Goal: Transaction & Acquisition: Purchase product/service

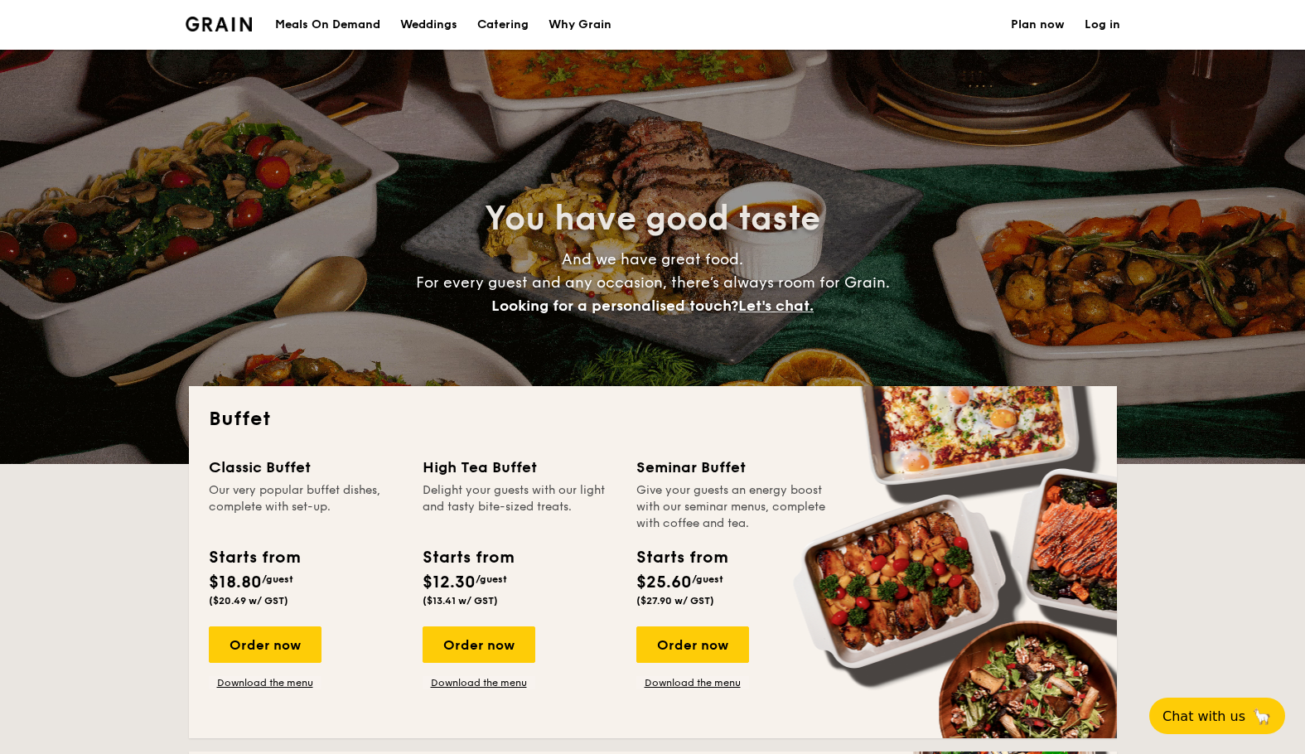
select select
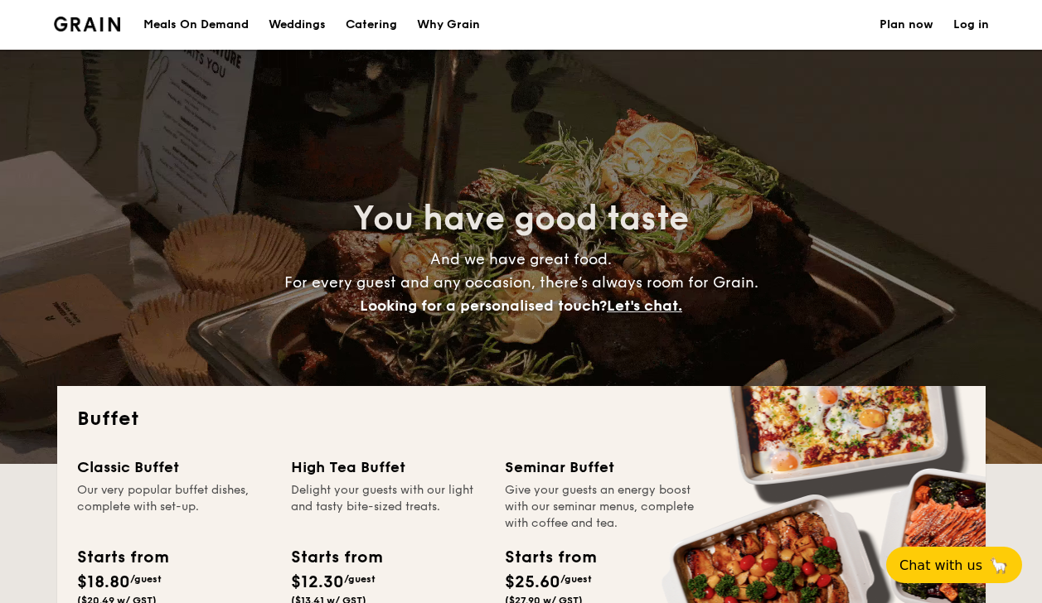
click at [444, 27] on div "Why Grain" at bounding box center [448, 25] width 63 height 50
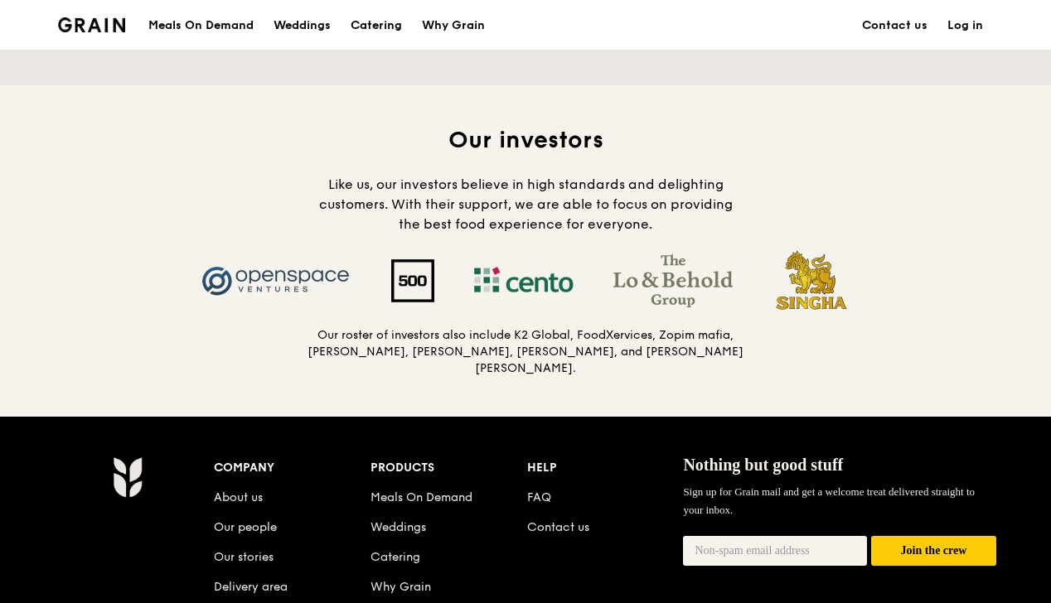
scroll to position [1657, 0]
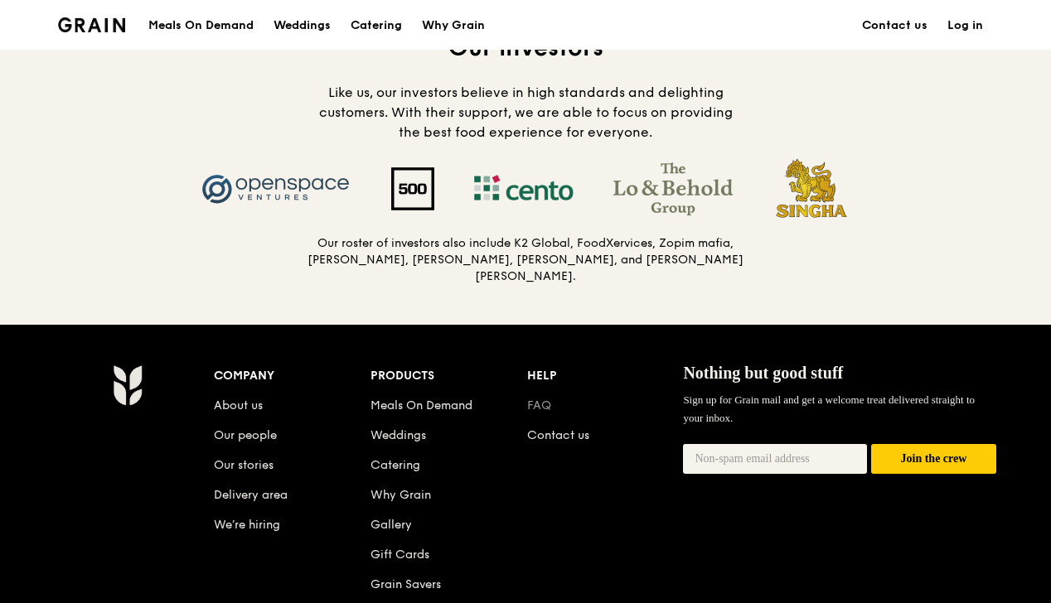
click at [544, 399] on link "FAQ" at bounding box center [539, 406] width 24 height 14
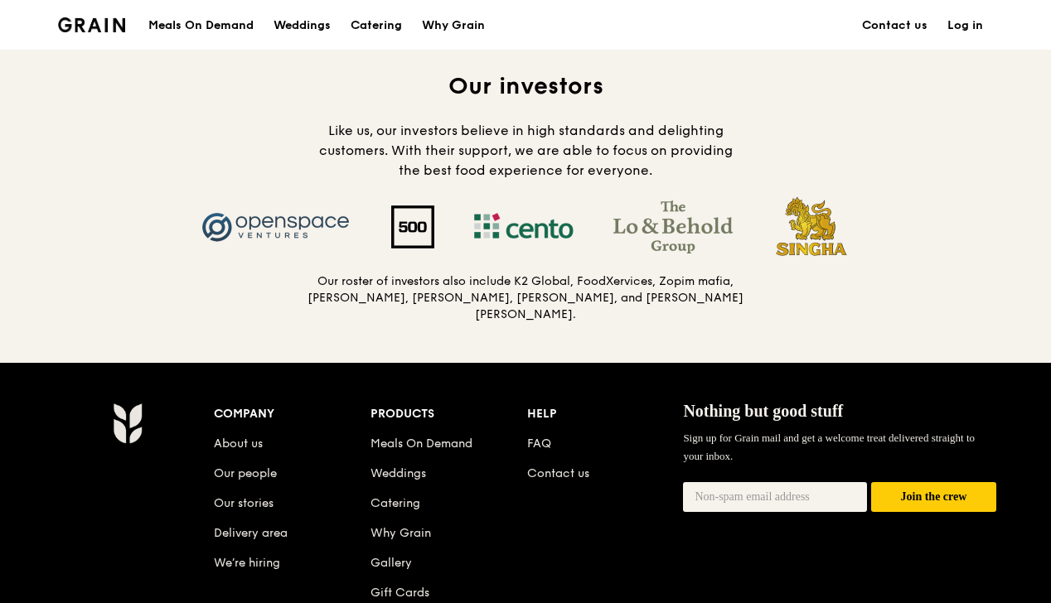
scroll to position [0, 0]
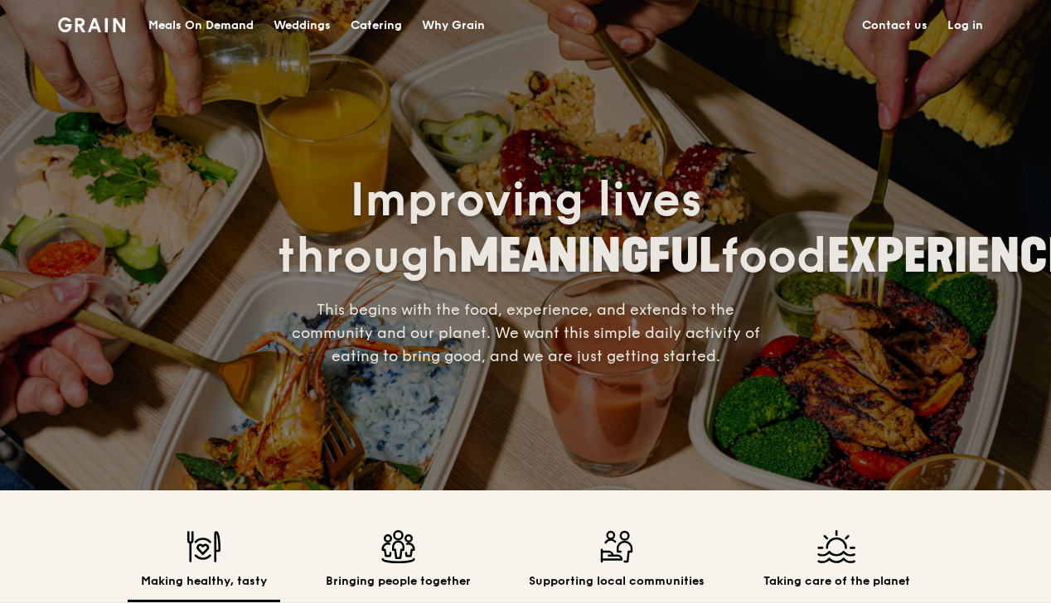
click at [383, 23] on div "Catering" at bounding box center [376, 26] width 51 height 50
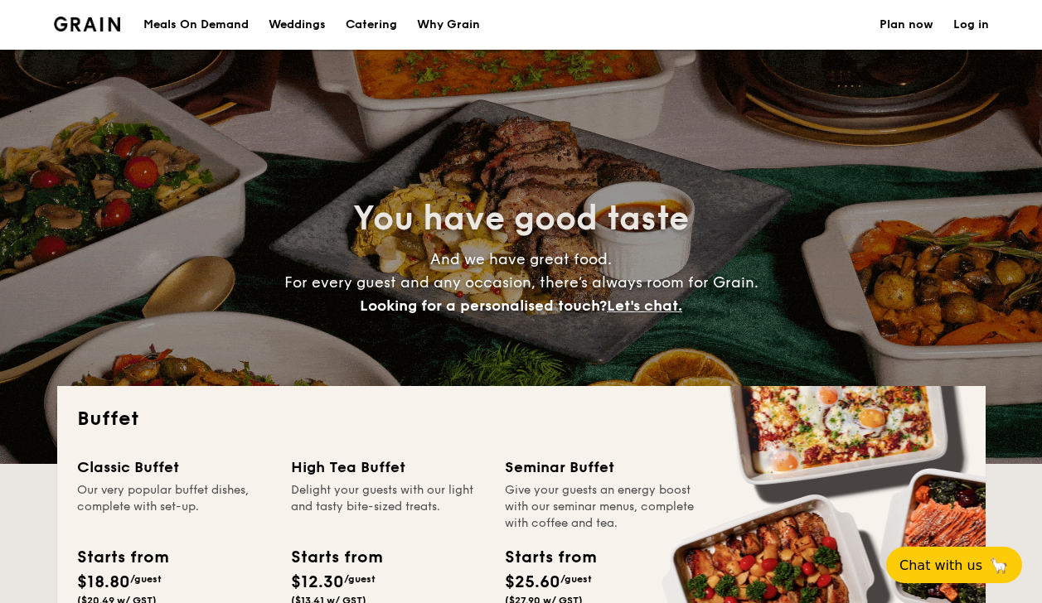
select select
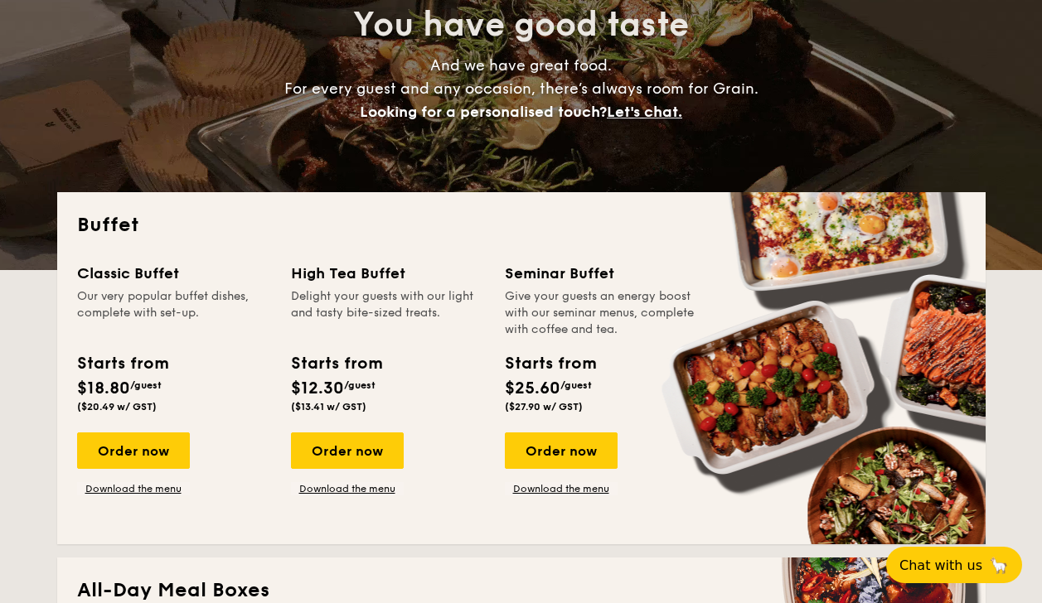
scroll to position [166, 0]
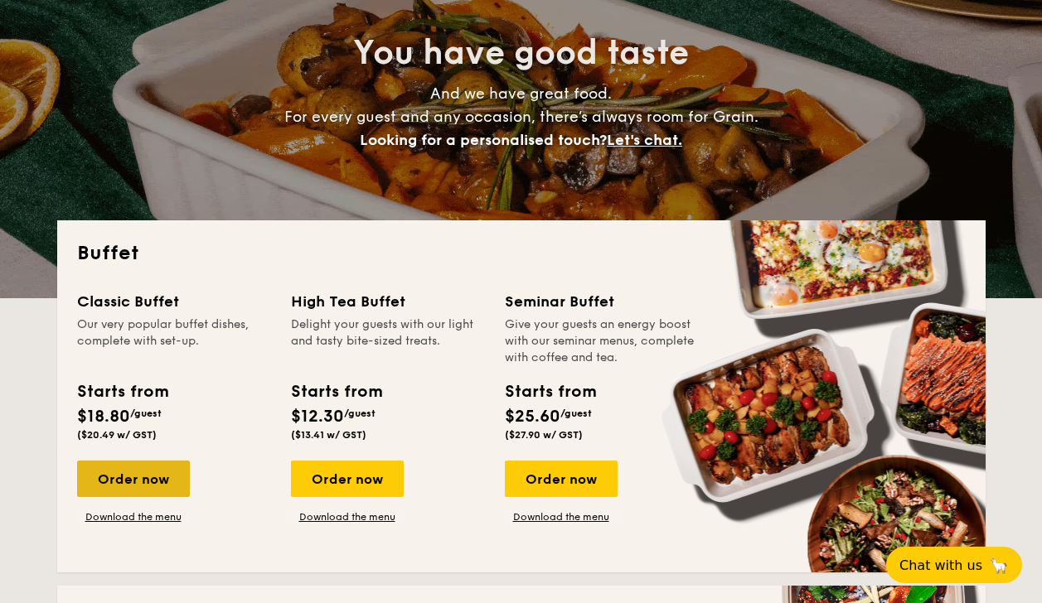
click at [126, 490] on div "Order now" at bounding box center [133, 479] width 113 height 36
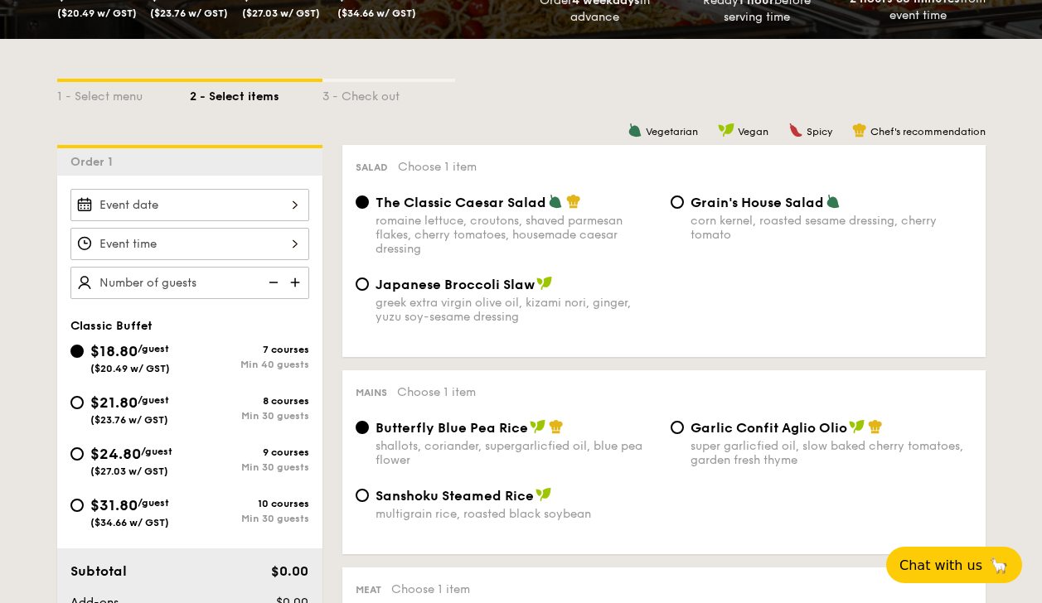
scroll to position [330, 0]
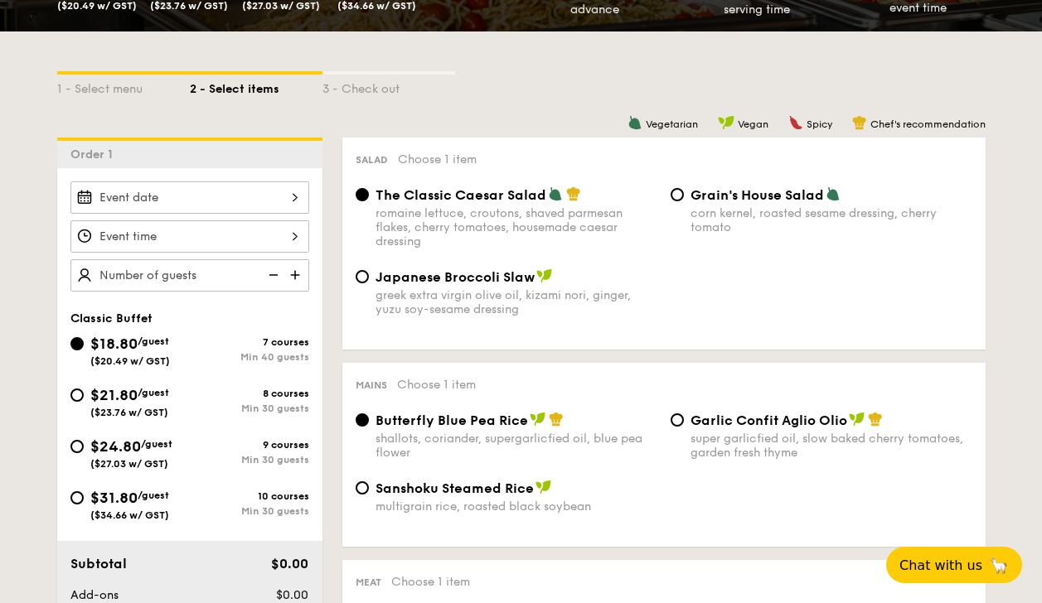
click at [67, 443] on div "$24.80 /guest ($27.03 w/ GST) 9 courses Min 30 guests" at bounding box center [190, 457] width 252 height 45
click at [80, 443] on input "$24.80 /guest ($27.03 w/ GST) 9 courses Min 30 guests" at bounding box center [76, 446] width 13 height 13
radio input "true"
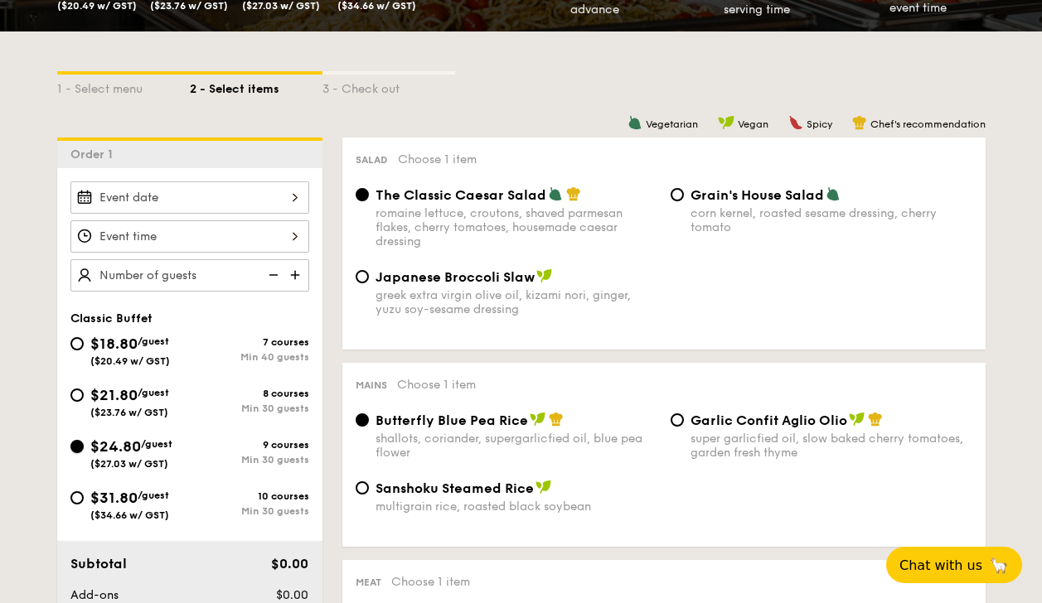
radio input "true"
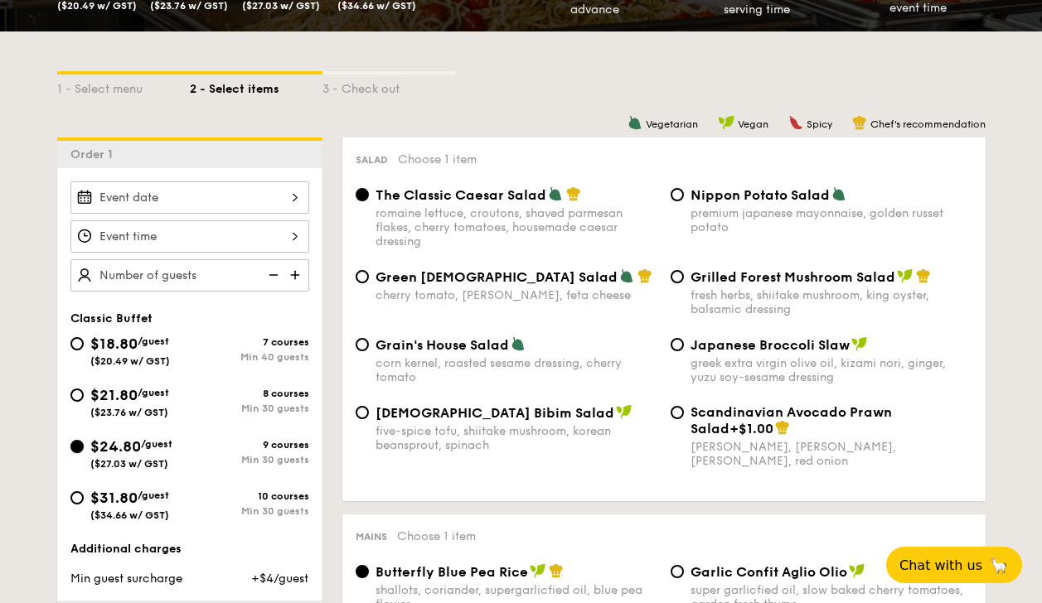
click at [75, 448] on input "$24.80 /guest ($27.03 w/ GST) 9 courses Min 30 guests" at bounding box center [76, 446] width 13 height 13
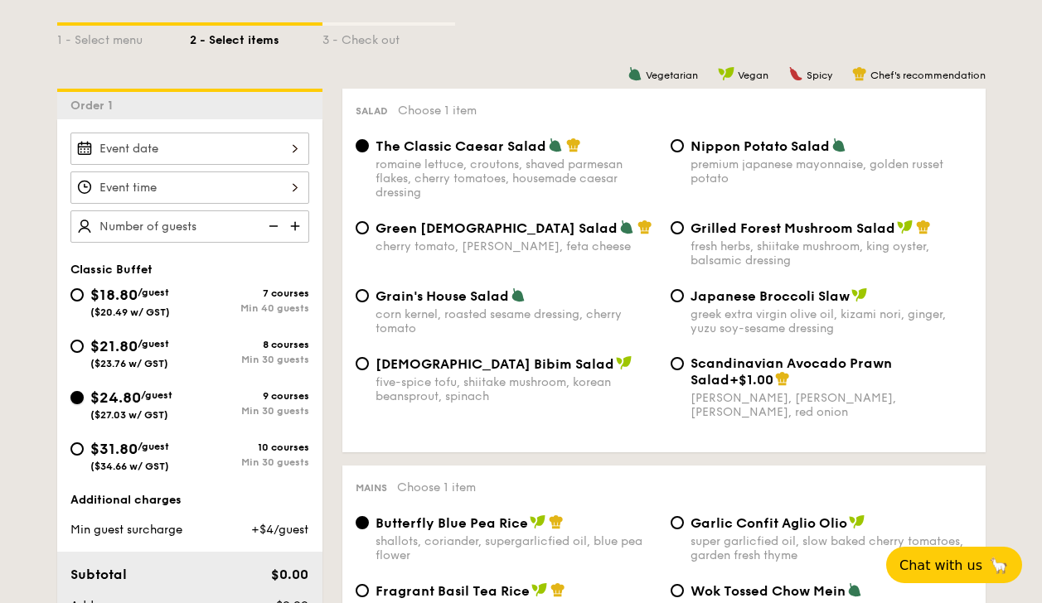
scroll to position [412, 0]
